Goal: Transaction & Acquisition: Subscribe to service/newsletter

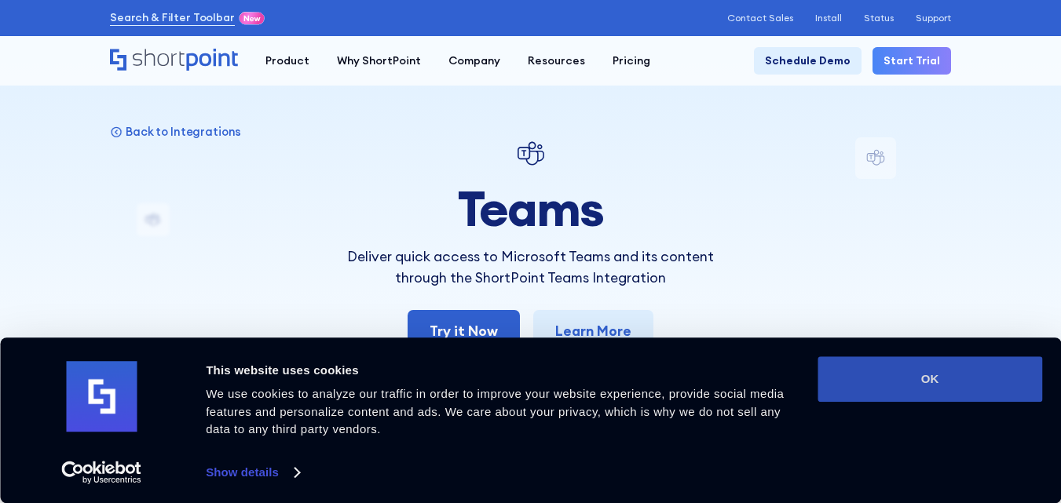
click at [884, 378] on button "OK" at bounding box center [930, 380] width 225 height 46
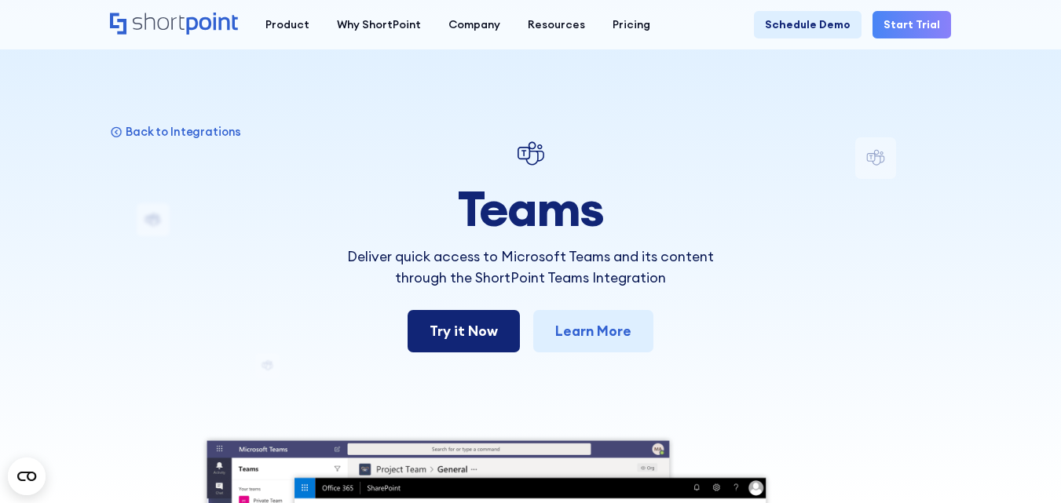
click at [454, 342] on link "Try it Now" at bounding box center [464, 331] width 112 height 42
click at [908, 34] on link "Start Trial" at bounding box center [912, 24] width 79 height 27
